Goal: Find specific page/section: Find specific page/section

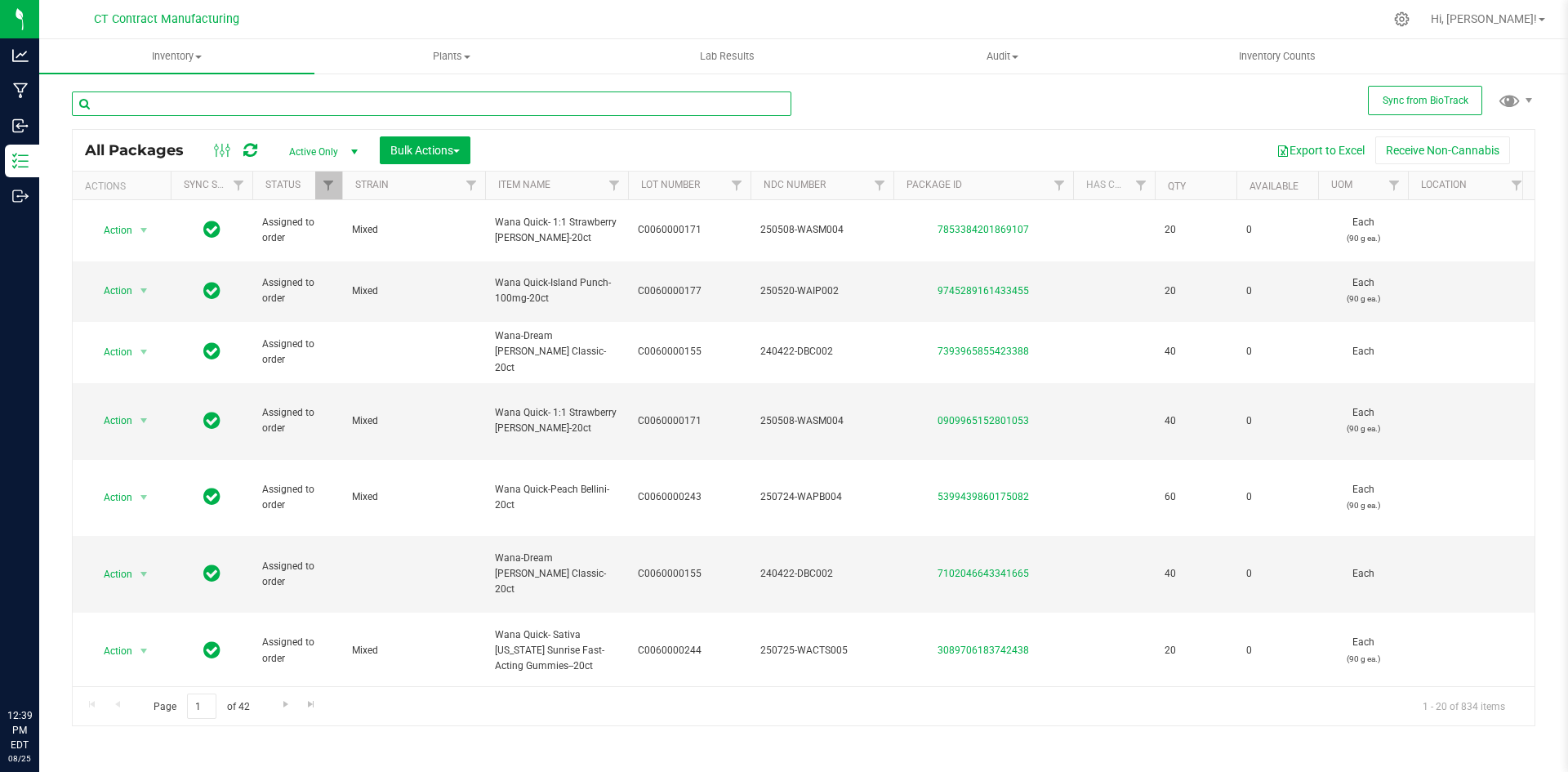
click at [241, 107] on input "text" at bounding box center [431, 103] width 719 height 25
type input "c0060000215"
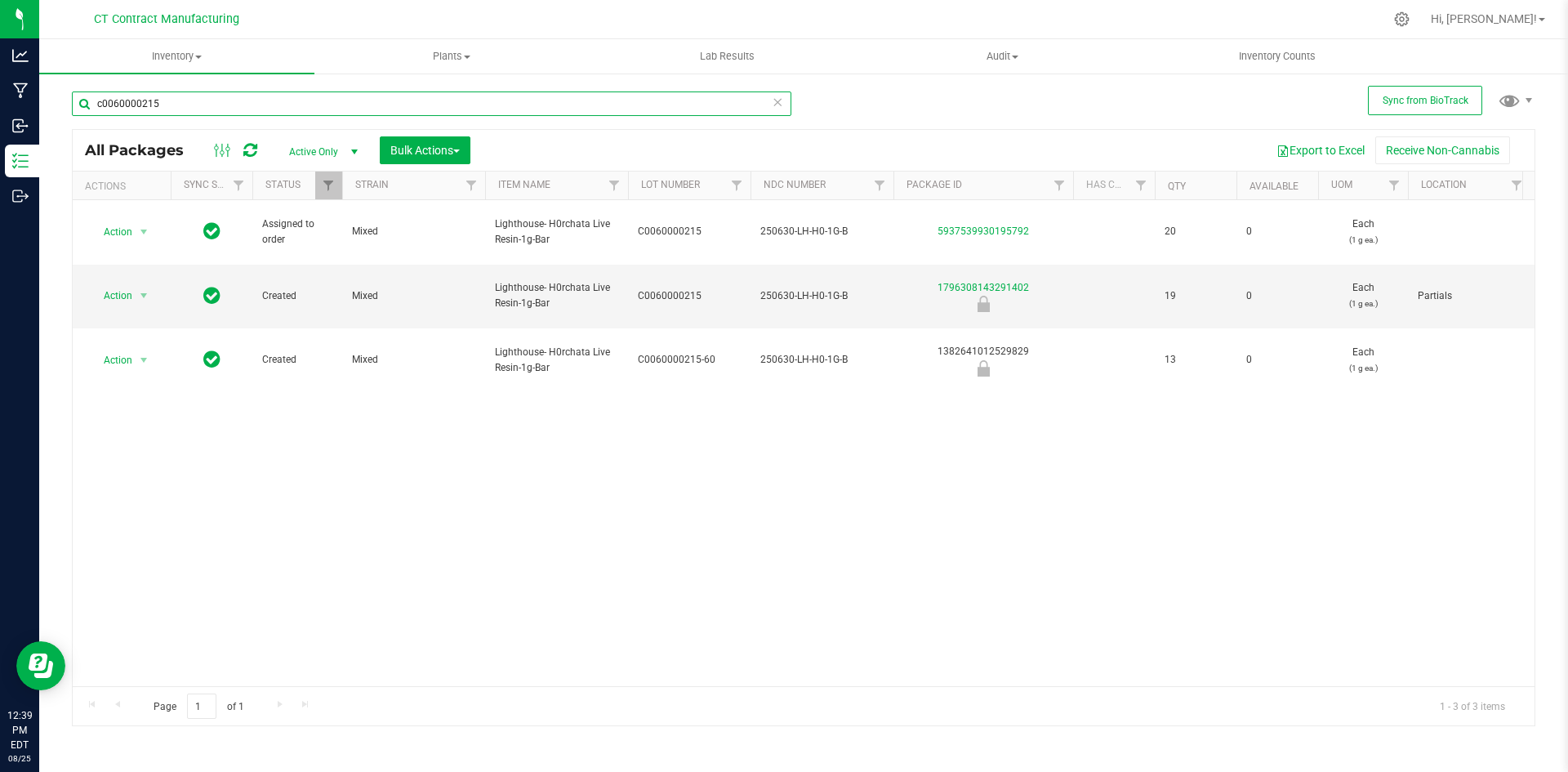
click at [199, 101] on input "c0060000215" at bounding box center [431, 103] width 719 height 25
click at [393, 7] on div at bounding box center [838, 19] width 1091 height 32
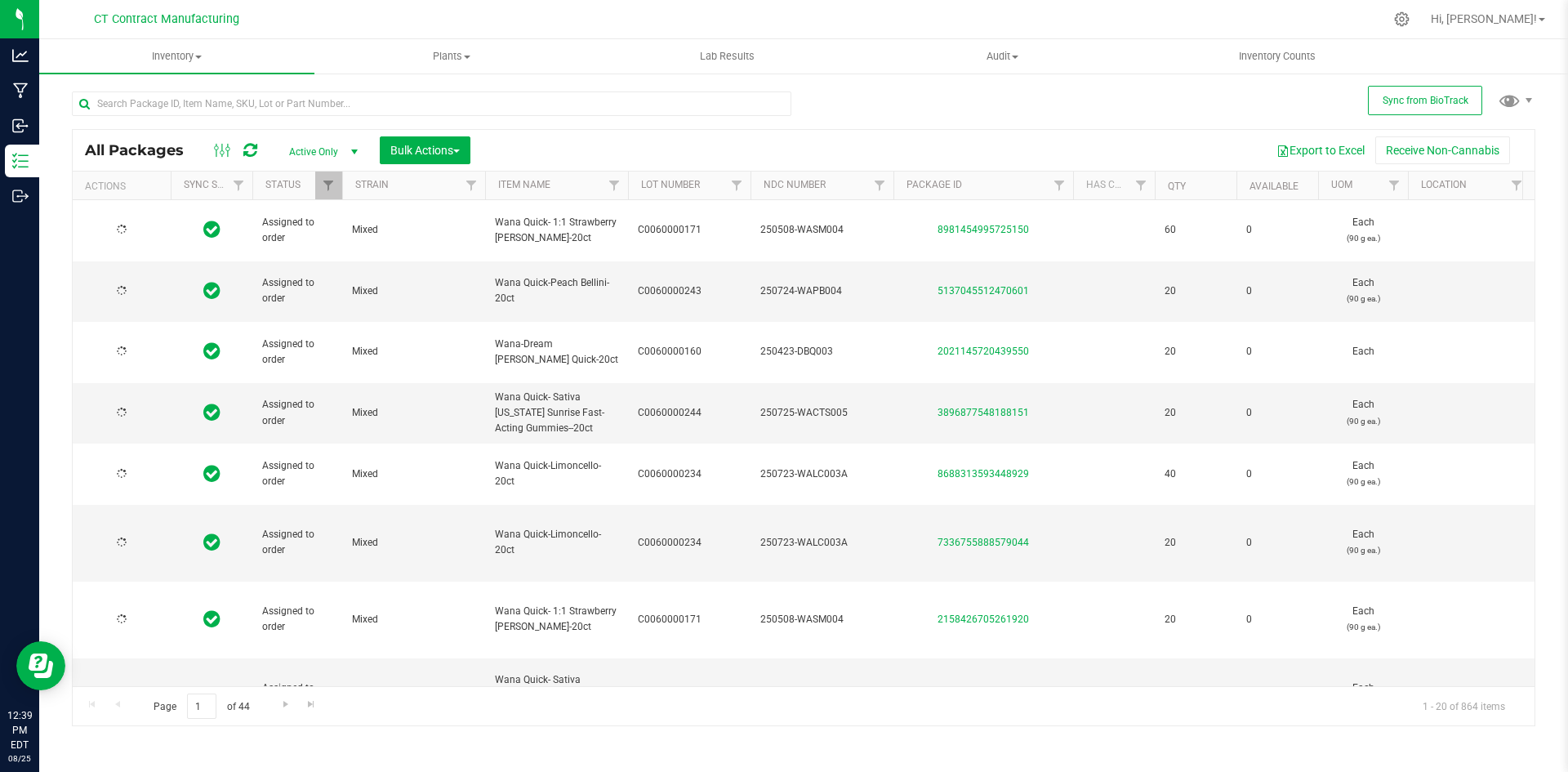
click at [393, 7] on div at bounding box center [838, 19] width 1091 height 32
click at [582, 22] on div at bounding box center [838, 19] width 1091 height 32
